Goal: Find specific page/section: Find specific page/section

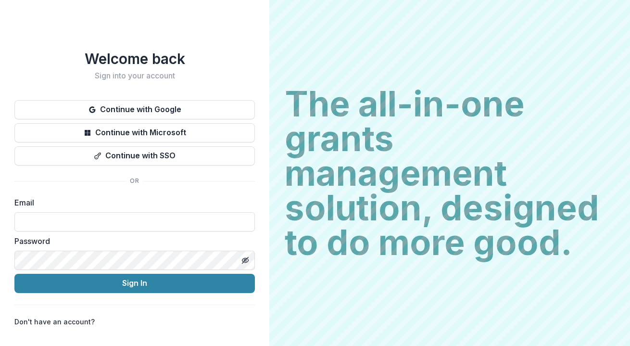
type input "**********"
click at [110, 280] on button "Sign In" at bounding box center [134, 283] width 241 height 19
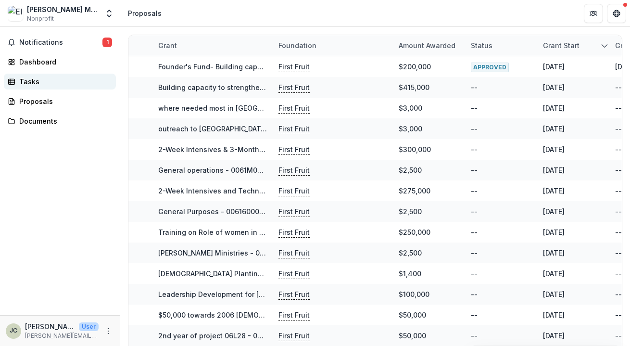
click at [34, 77] on div "Tasks" at bounding box center [63, 81] width 89 height 10
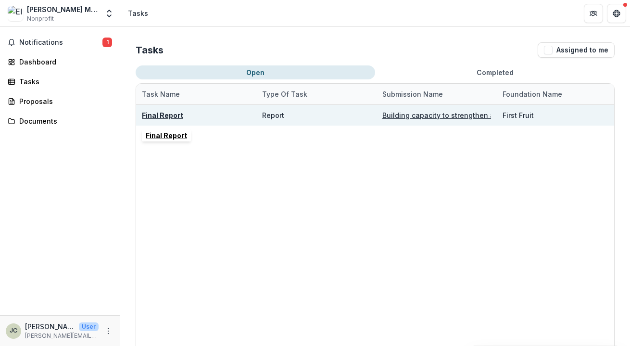
click at [164, 115] on u "Final Report" at bounding box center [162, 115] width 41 height 8
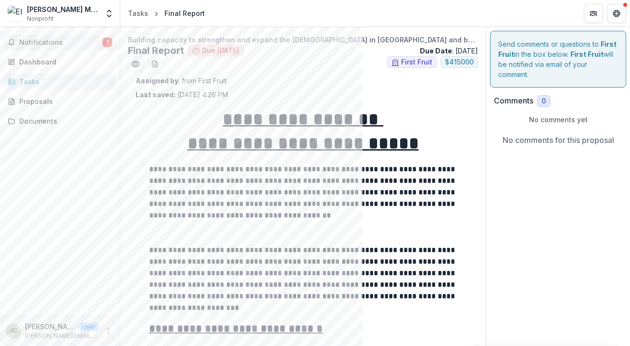
click at [45, 41] on span "Notifications" at bounding box center [60, 42] width 83 height 8
click at [58, 65] on div "Dashboard" at bounding box center [63, 62] width 89 height 10
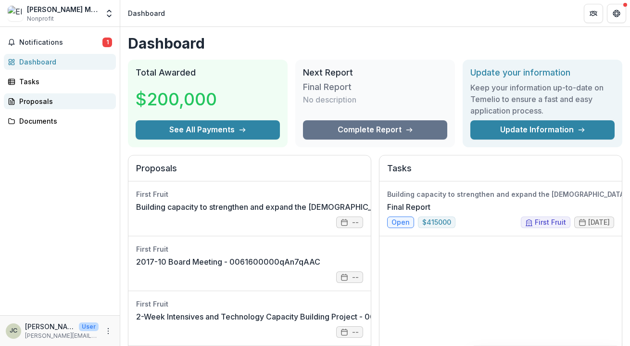
click at [35, 102] on div "Proposals" at bounding box center [63, 101] width 89 height 10
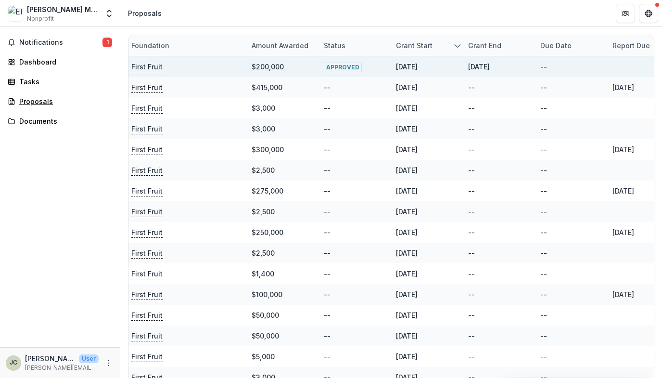
scroll to position [0, 147]
click at [150, 63] on p "First Fruit" at bounding box center [146, 67] width 31 height 11
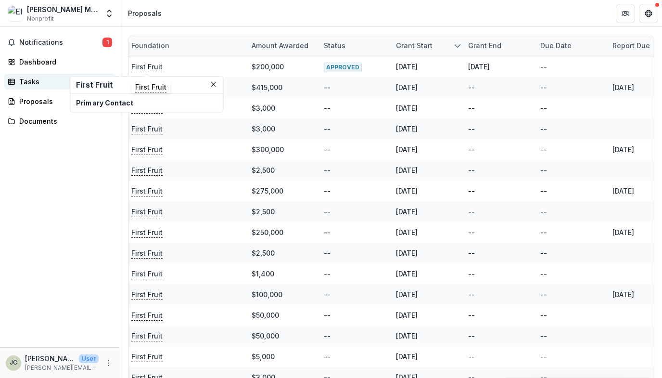
click at [35, 84] on div "Tasks" at bounding box center [63, 81] width 89 height 10
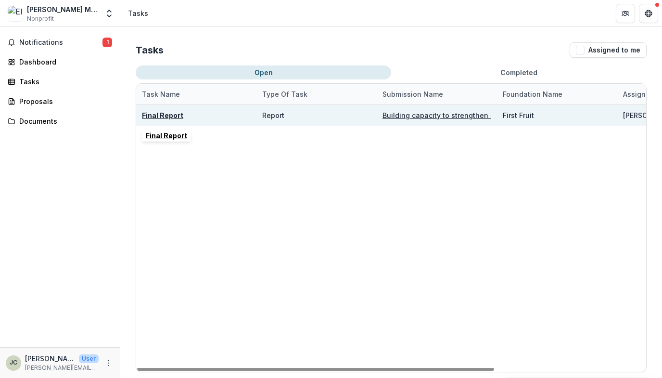
click at [173, 116] on u "Final Report" at bounding box center [162, 115] width 41 height 8
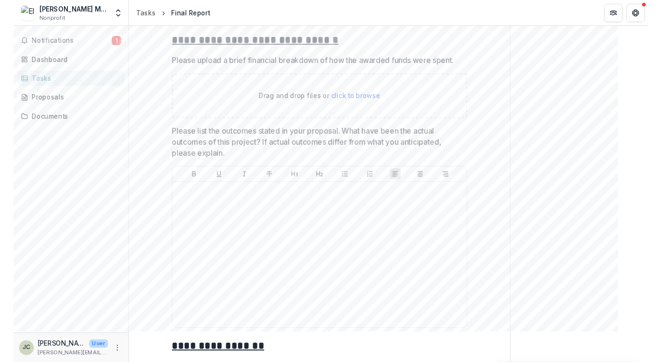
scroll to position [288, 0]
